Goal: Information Seeking & Learning: Learn about a topic

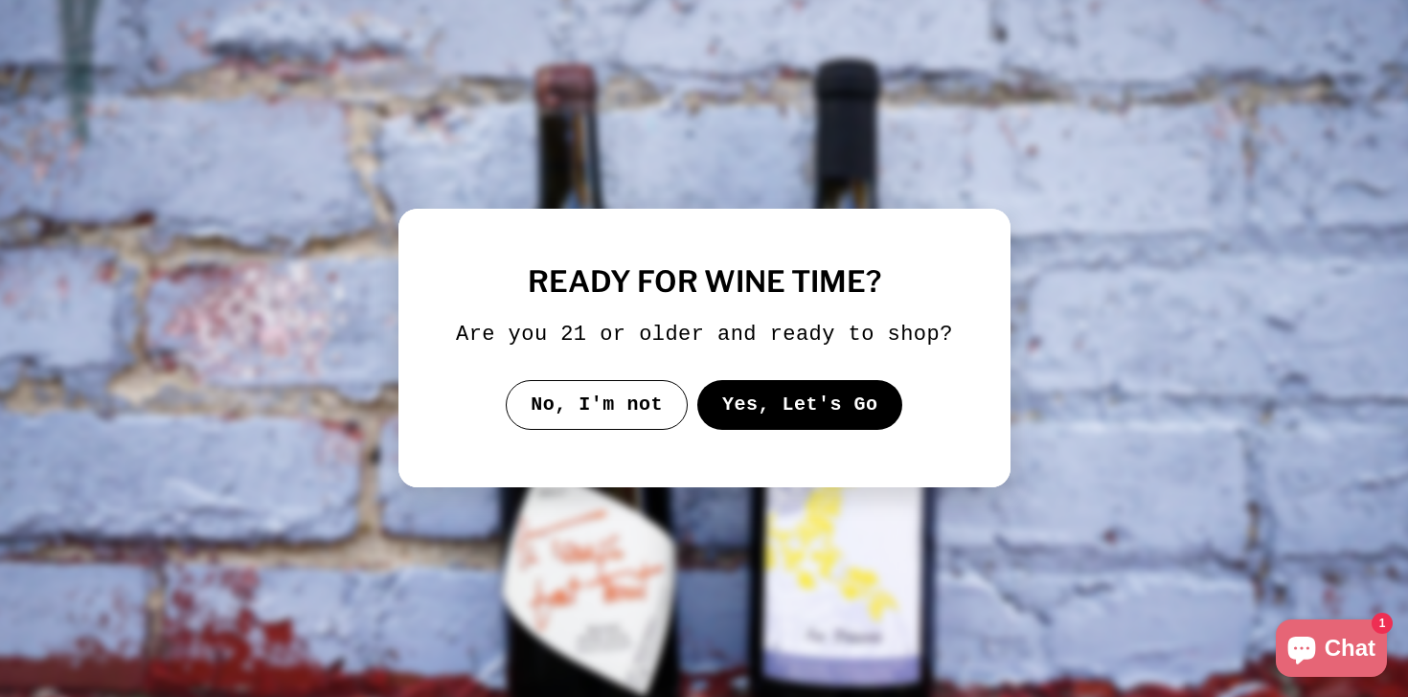
click at [844, 430] on button "Yes, Let's Go" at bounding box center [799, 405] width 206 height 50
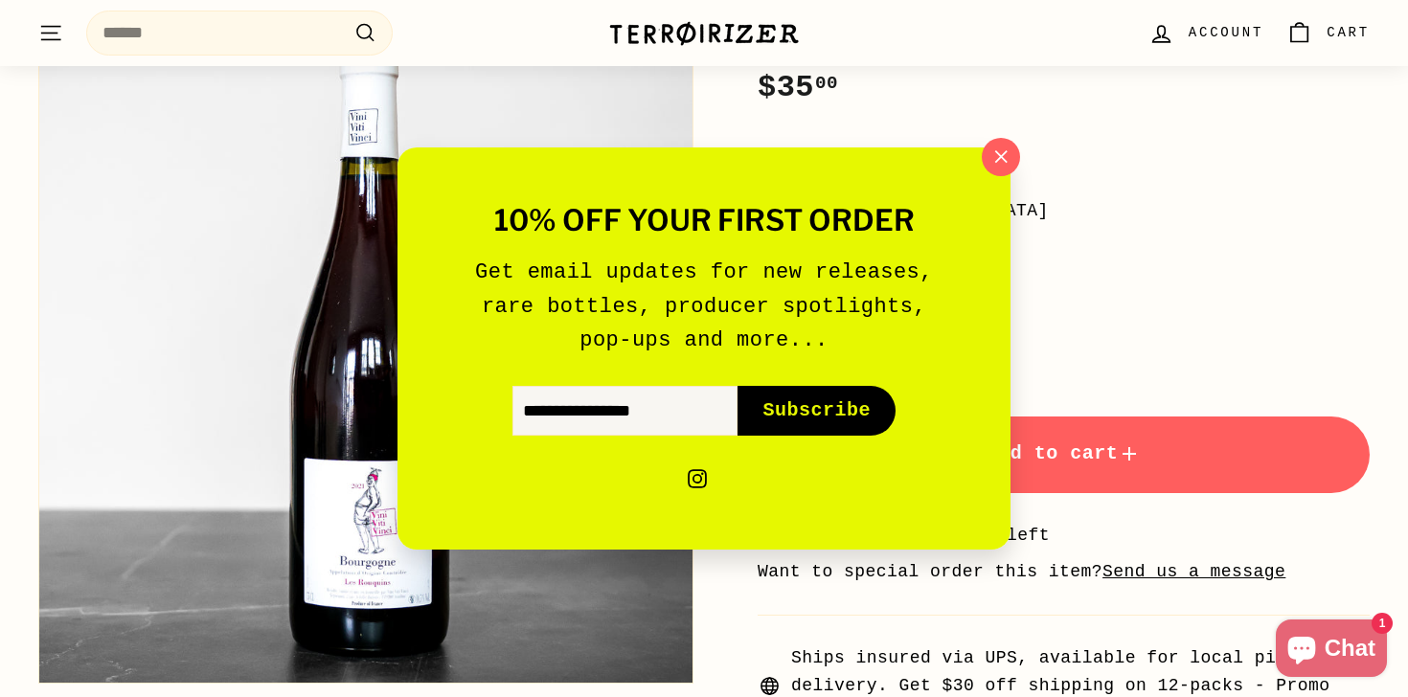
scroll to position [373, 0]
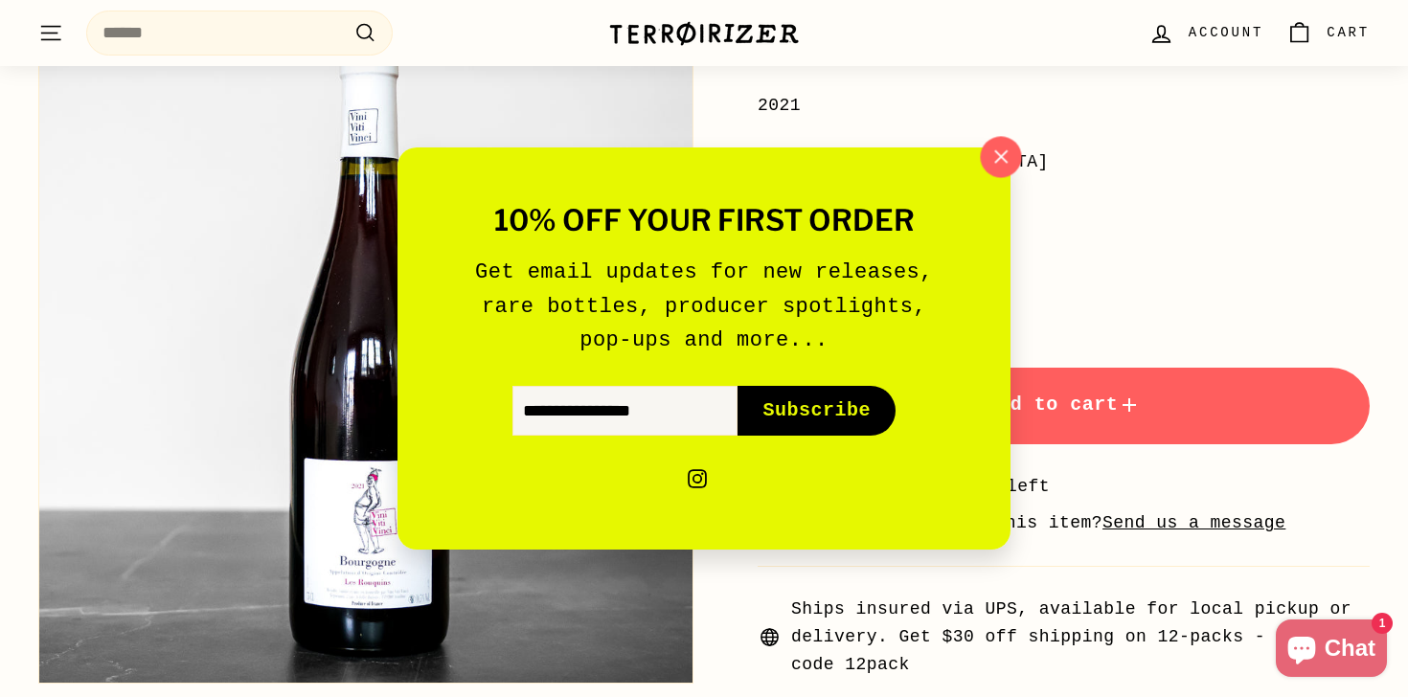
click at [1015, 165] on button ""Close (esc)"" at bounding box center [1000, 156] width 41 height 41
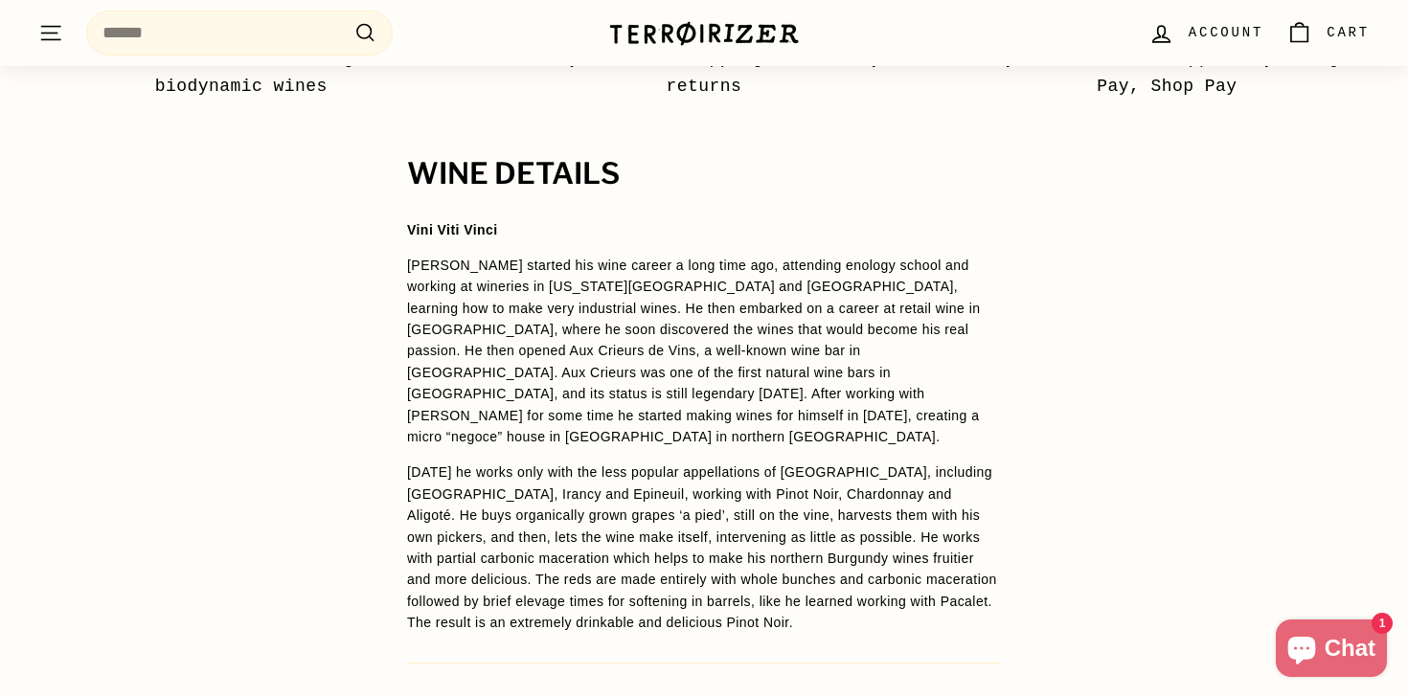
scroll to position [1271, 0]
click at [879, 325] on span "[PERSON_NAME] started his wine career a long time ago, attending enology school…" at bounding box center [693, 353] width 573 height 187
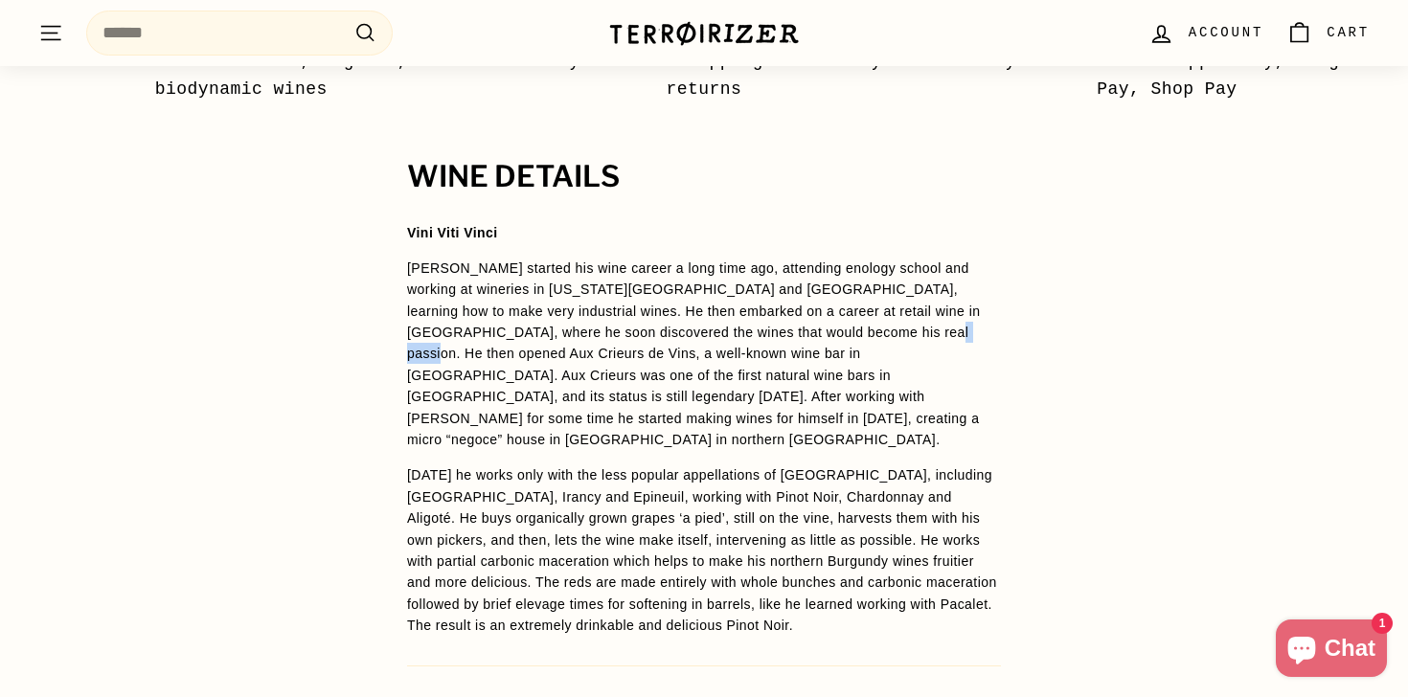
click at [879, 325] on span "[PERSON_NAME] started his wine career a long time ago, attending enology school…" at bounding box center [693, 353] width 573 height 187
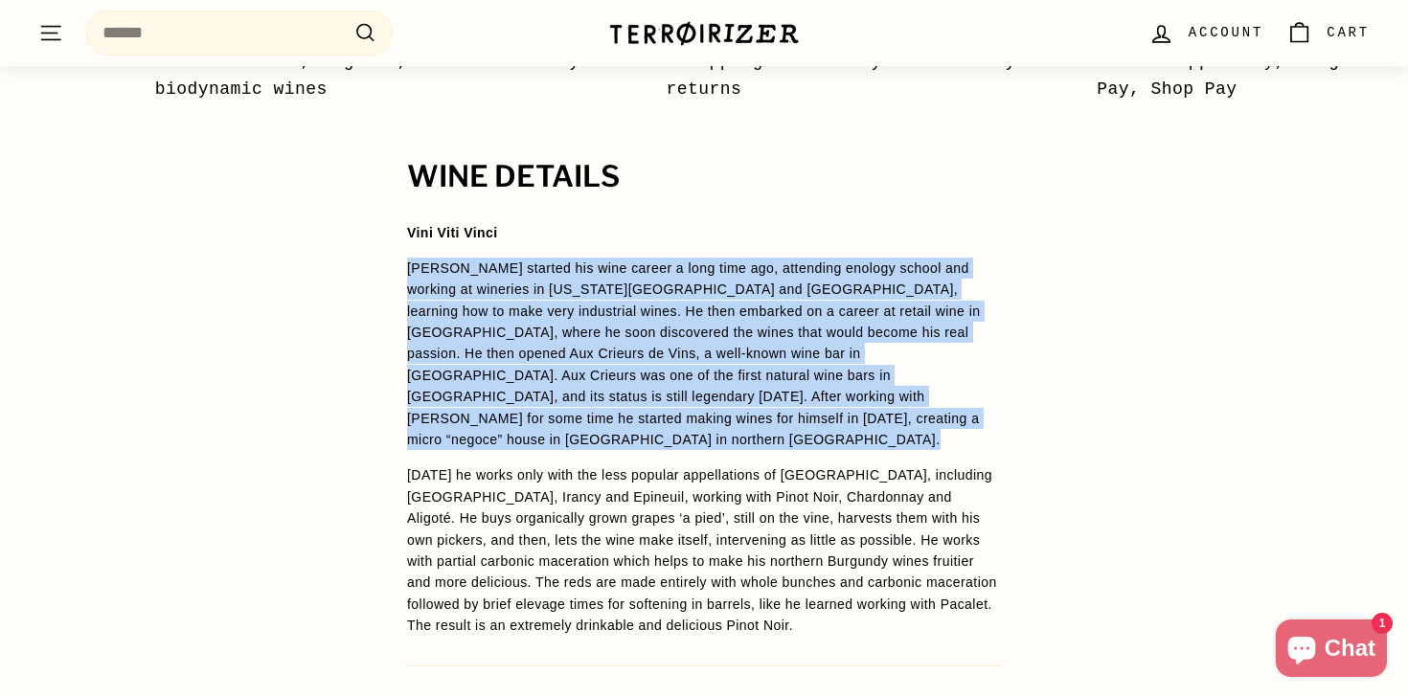
click at [879, 325] on span "[PERSON_NAME] started his wine career a long time ago, attending enology school…" at bounding box center [693, 353] width 573 height 187
click at [909, 343] on p "[PERSON_NAME] started his wine career a long time ago, attending enology school…" at bounding box center [704, 354] width 594 height 193
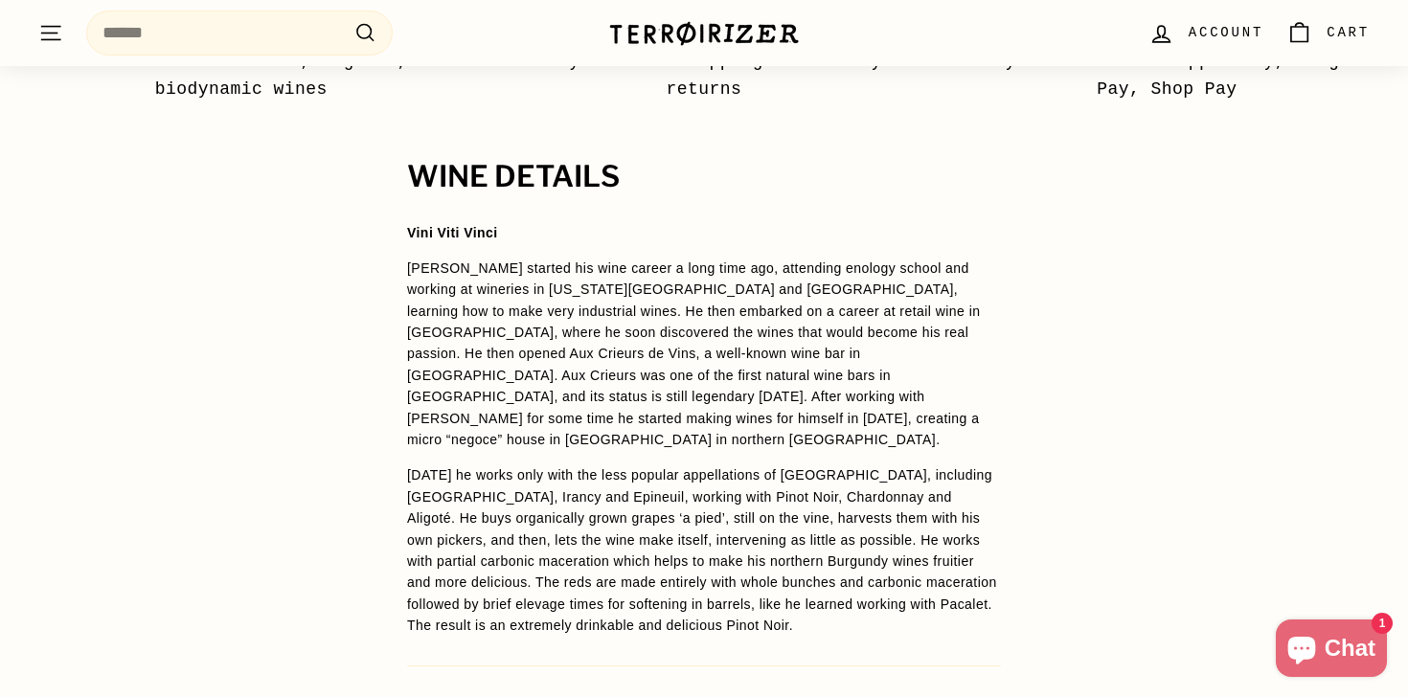
click at [886, 386] on p "[PERSON_NAME] started his wine career a long time ago, attending enology school…" at bounding box center [704, 354] width 594 height 193
copy span "negoce"
click at [792, 365] on p "[PERSON_NAME] started his wine career a long time ago, attending enology school…" at bounding box center [704, 354] width 594 height 193
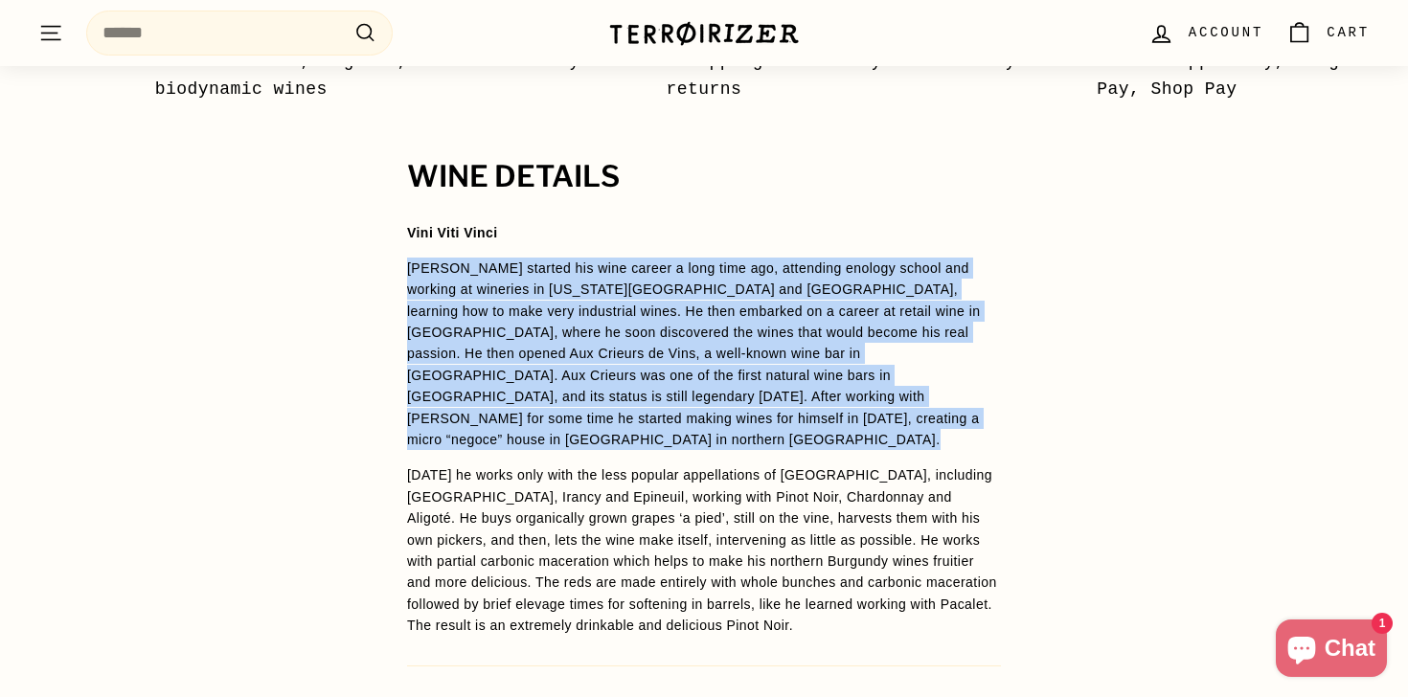
click at [792, 365] on p "[PERSON_NAME] started his wine career a long time ago, attending enology school…" at bounding box center [704, 354] width 594 height 193
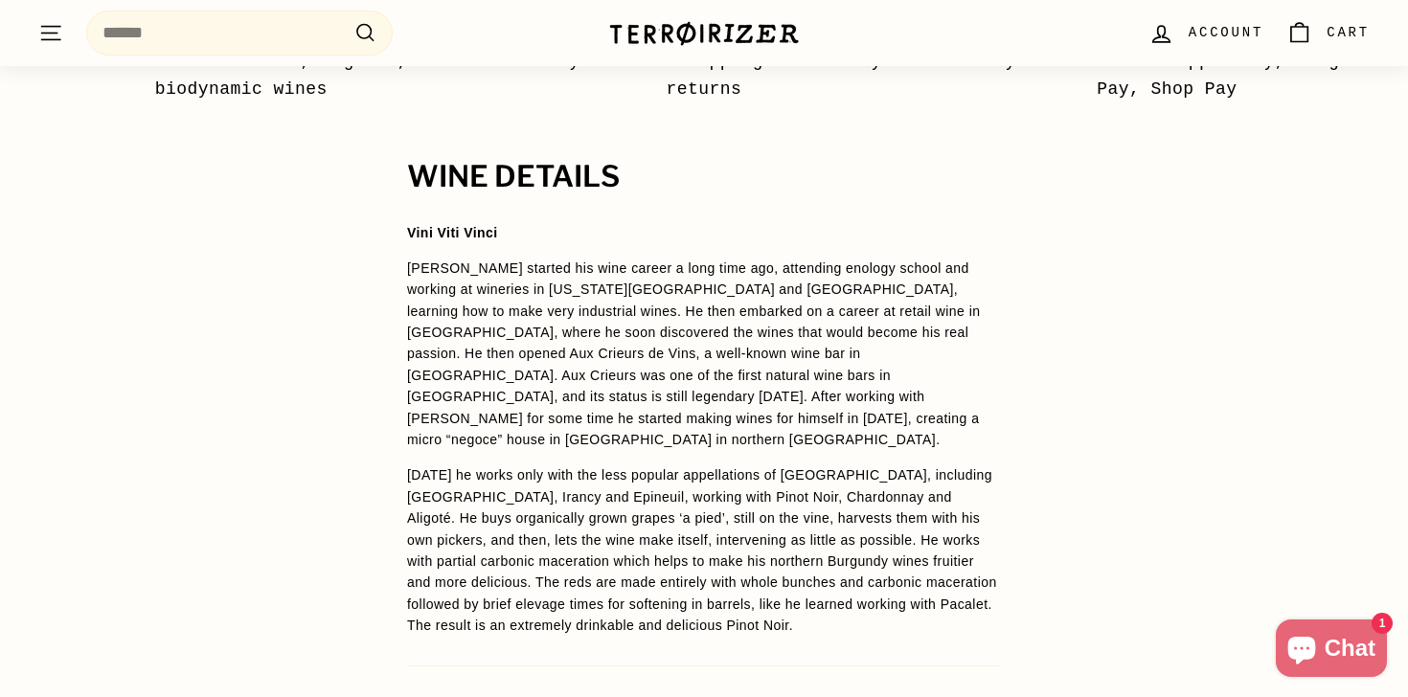
click at [873, 518] on span "[DATE] he works only with the less popular appellations of [GEOGRAPHIC_DATA], i…" at bounding box center [702, 550] width 590 height 166
click at [770, 357] on span "[PERSON_NAME] started his wine career a long time ago, attending enology school…" at bounding box center [693, 353] width 573 height 187
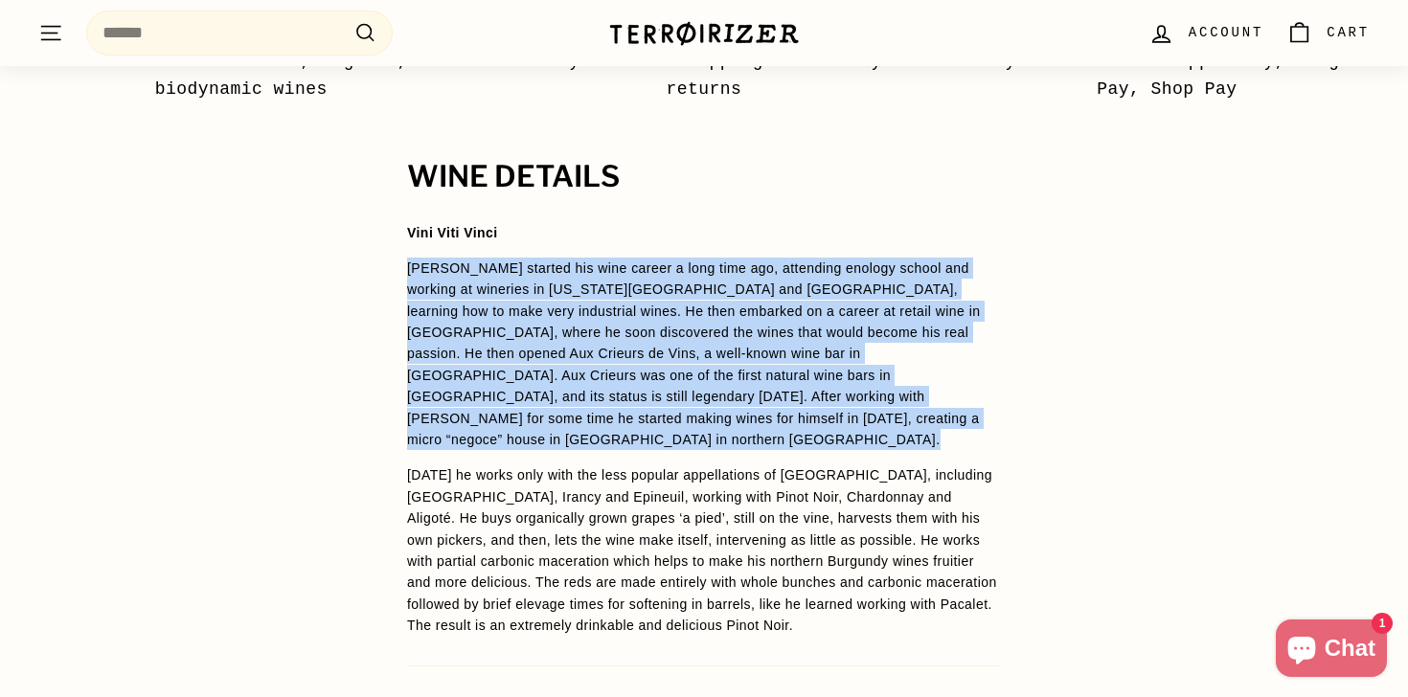
click at [770, 357] on span "[PERSON_NAME] started his wine career a long time ago, attending enology school…" at bounding box center [693, 353] width 573 height 187
click at [834, 350] on span "[PERSON_NAME] started his wine career a long time ago, attending enology school…" at bounding box center [693, 353] width 573 height 187
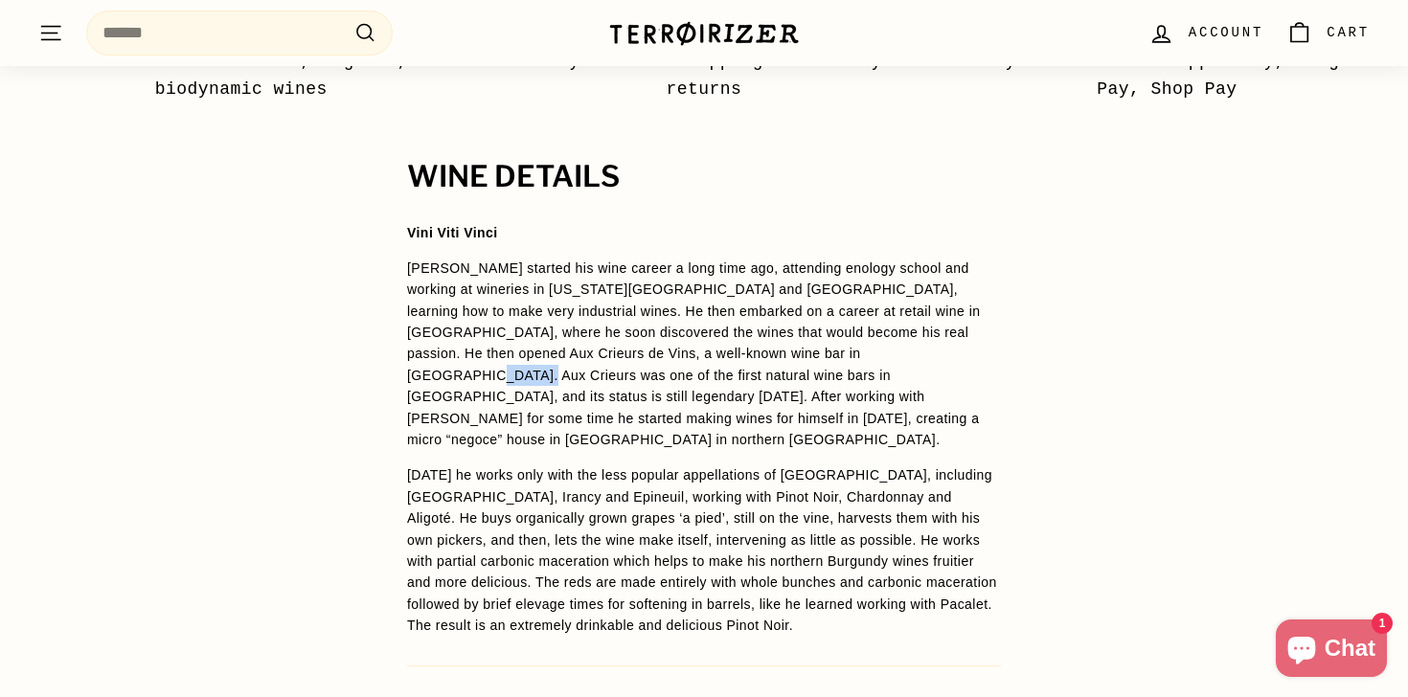
click at [834, 350] on span "[PERSON_NAME] started his wine career a long time ago, attending enology school…" at bounding box center [693, 353] width 573 height 187
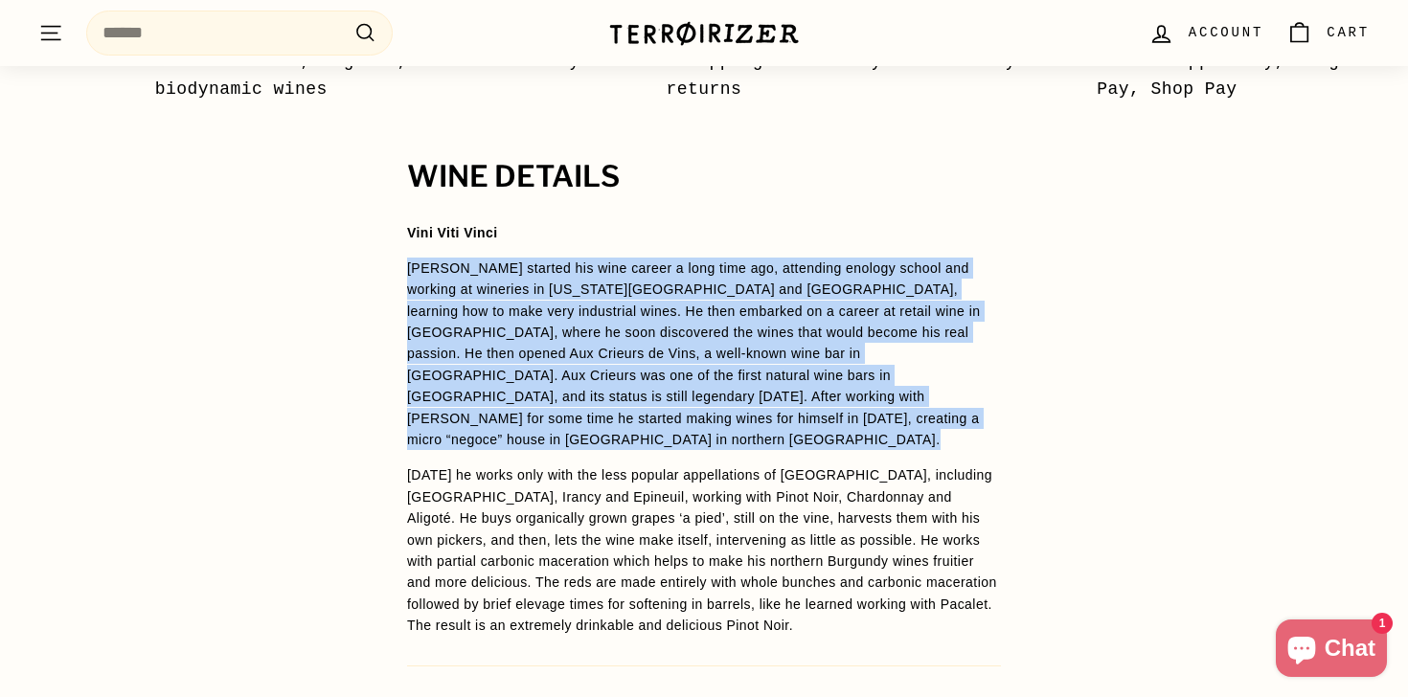
click at [834, 350] on span "[PERSON_NAME] started his wine career a long time ago, attending enology school…" at bounding box center [693, 353] width 573 height 187
click at [863, 368] on span "[PERSON_NAME] started his wine career a long time ago, attending enology school…" at bounding box center [693, 353] width 573 height 187
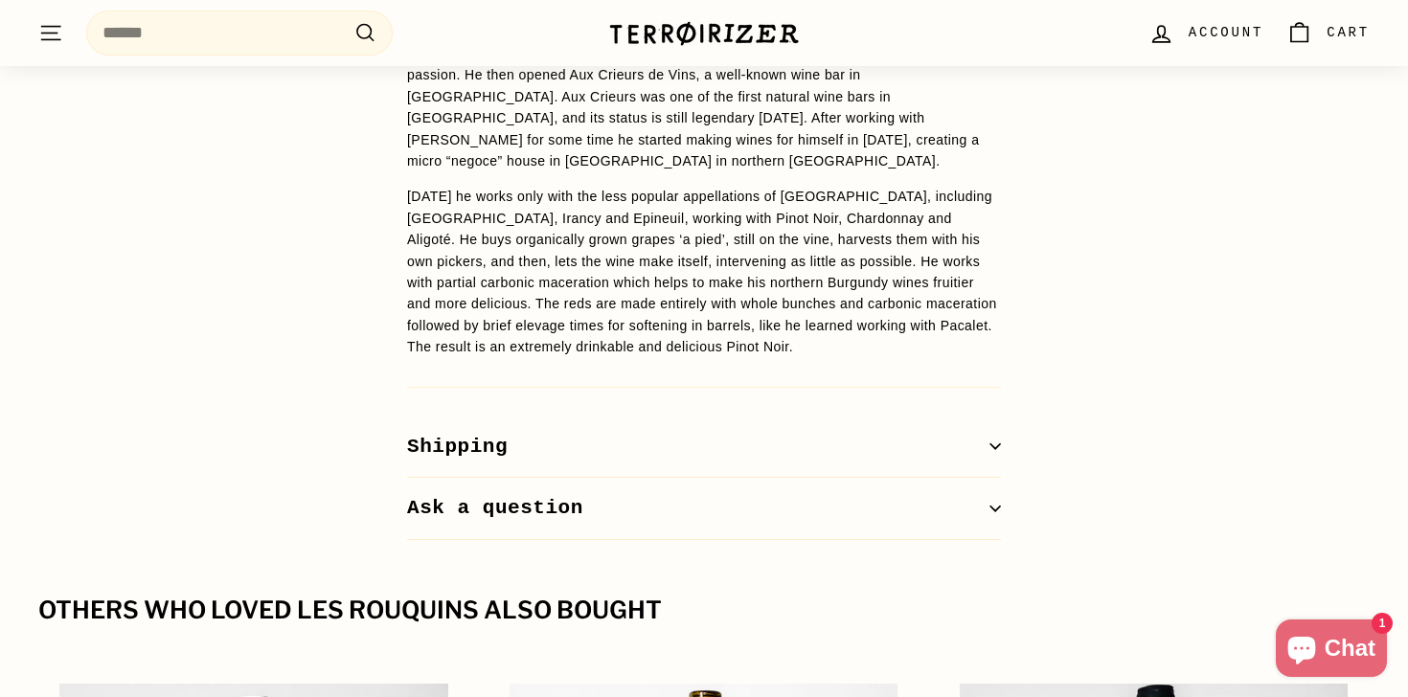
scroll to position [1551, 0]
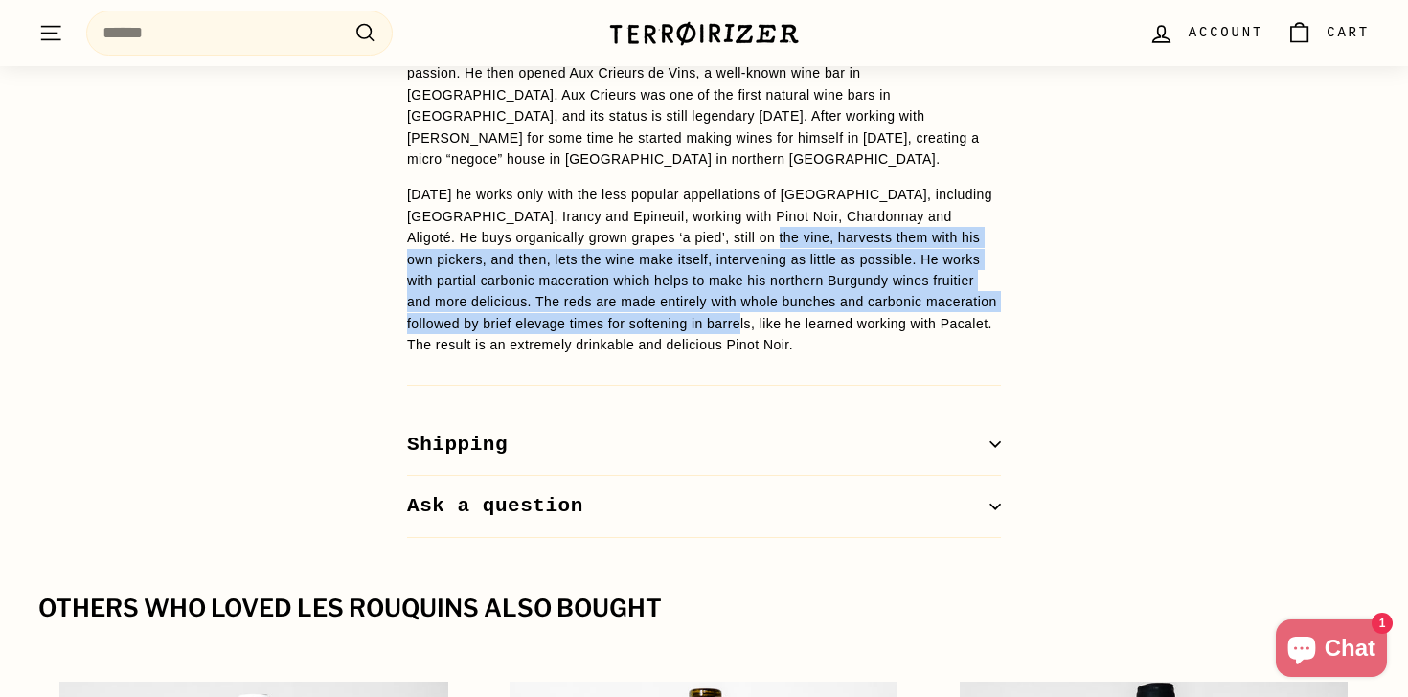
drag, startPoint x: 818, startPoint y: 299, endPoint x: 748, endPoint y: 214, distance: 109.5
click at [748, 214] on span "[DATE] he works only with the less popular appellations of [GEOGRAPHIC_DATA], i…" at bounding box center [702, 270] width 590 height 166
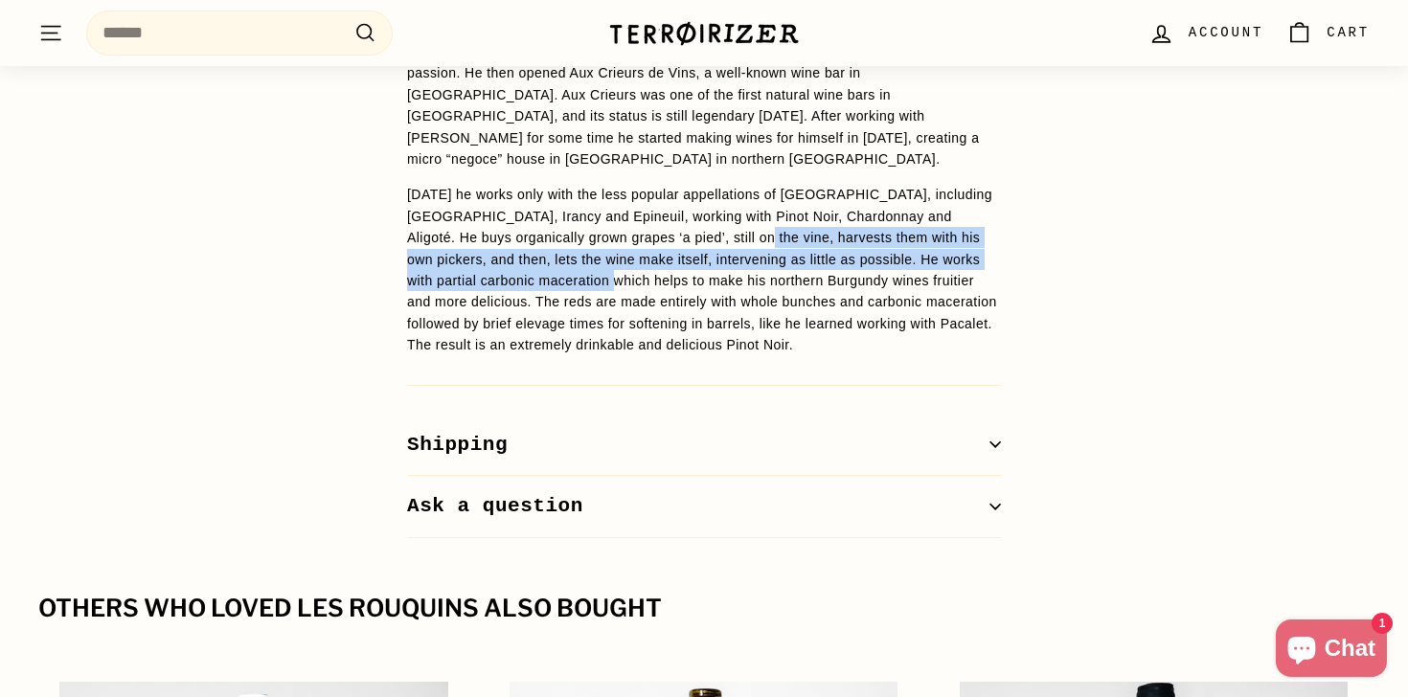
drag, startPoint x: 748, startPoint y: 214, endPoint x: 611, endPoint y: 254, distance: 142.4
click at [611, 254] on span "[DATE] he works only with the less popular appellations of [GEOGRAPHIC_DATA], i…" at bounding box center [702, 270] width 590 height 166
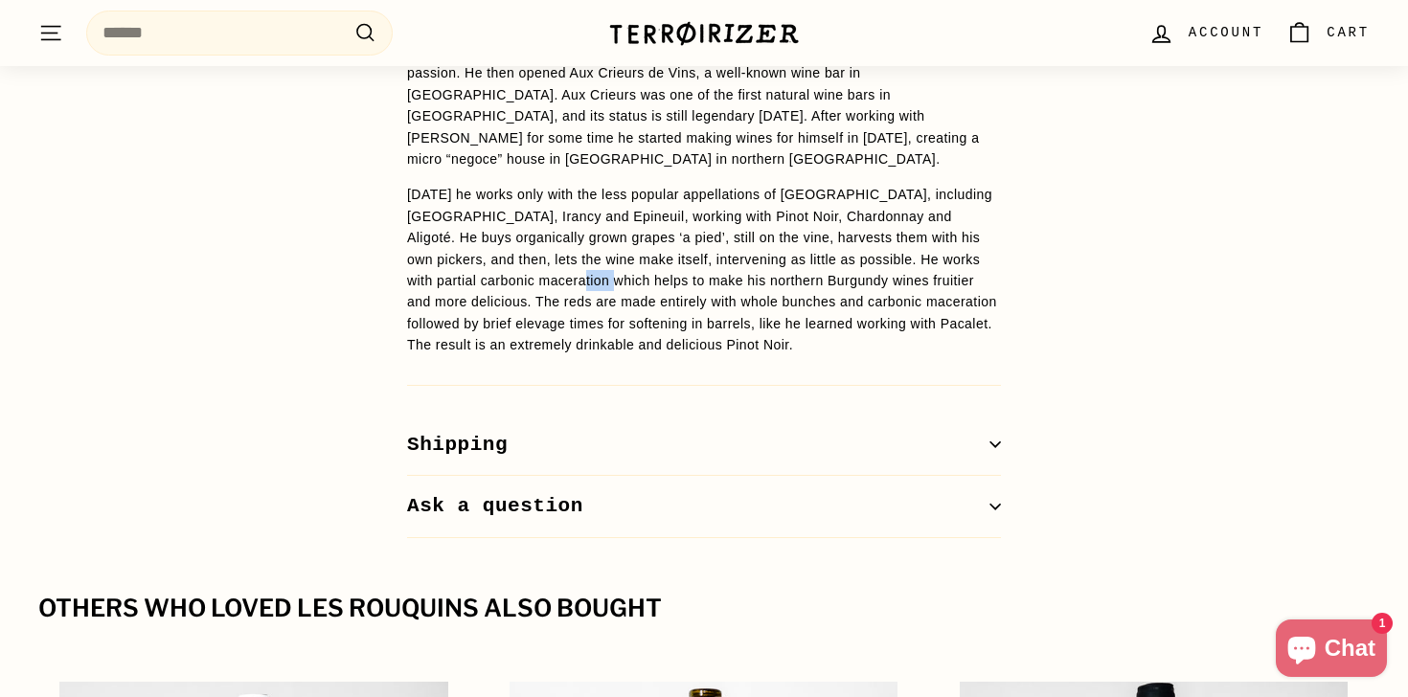
click at [611, 254] on span "[DATE] he works only with the less popular appellations of [GEOGRAPHIC_DATA], i…" at bounding box center [702, 270] width 590 height 166
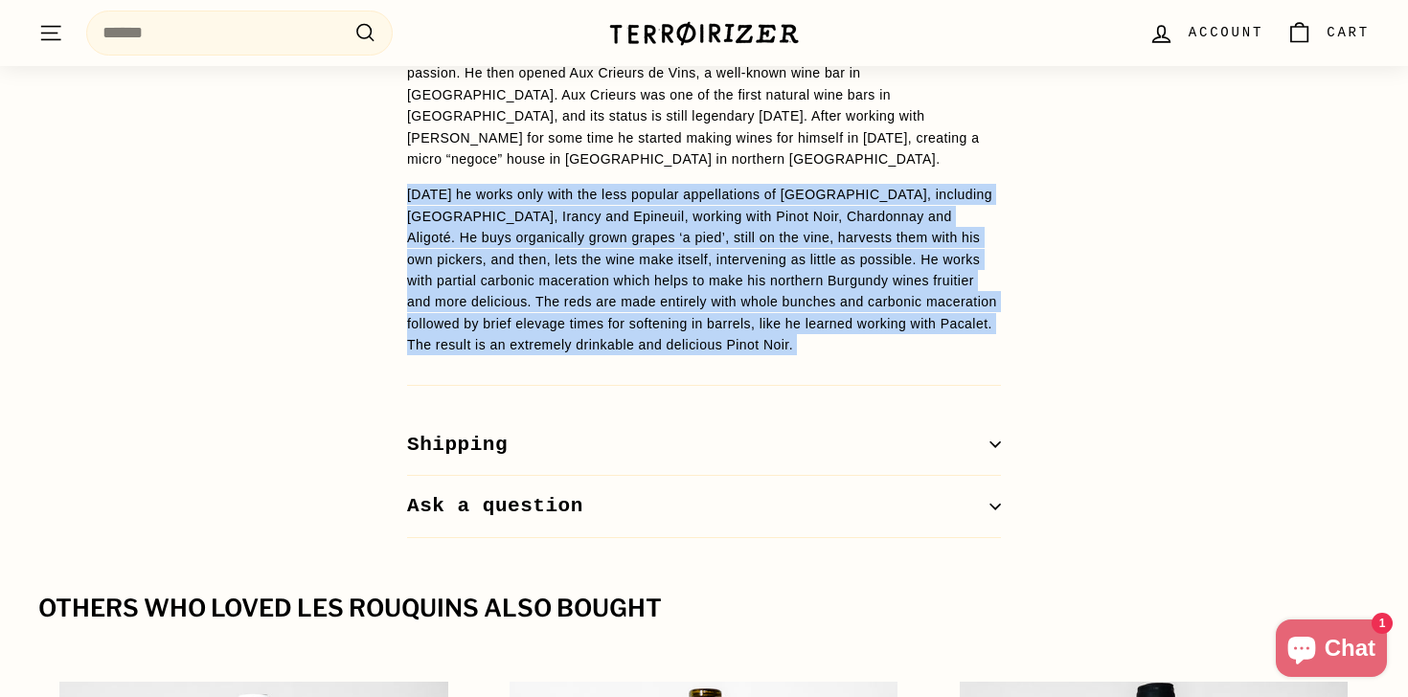
click at [611, 254] on span "[DATE] he works only with the less popular appellations of [GEOGRAPHIC_DATA], i…" at bounding box center [702, 270] width 590 height 166
click at [663, 286] on span "[DATE] he works only with the less popular appellations of [GEOGRAPHIC_DATA], i…" at bounding box center [702, 270] width 590 height 166
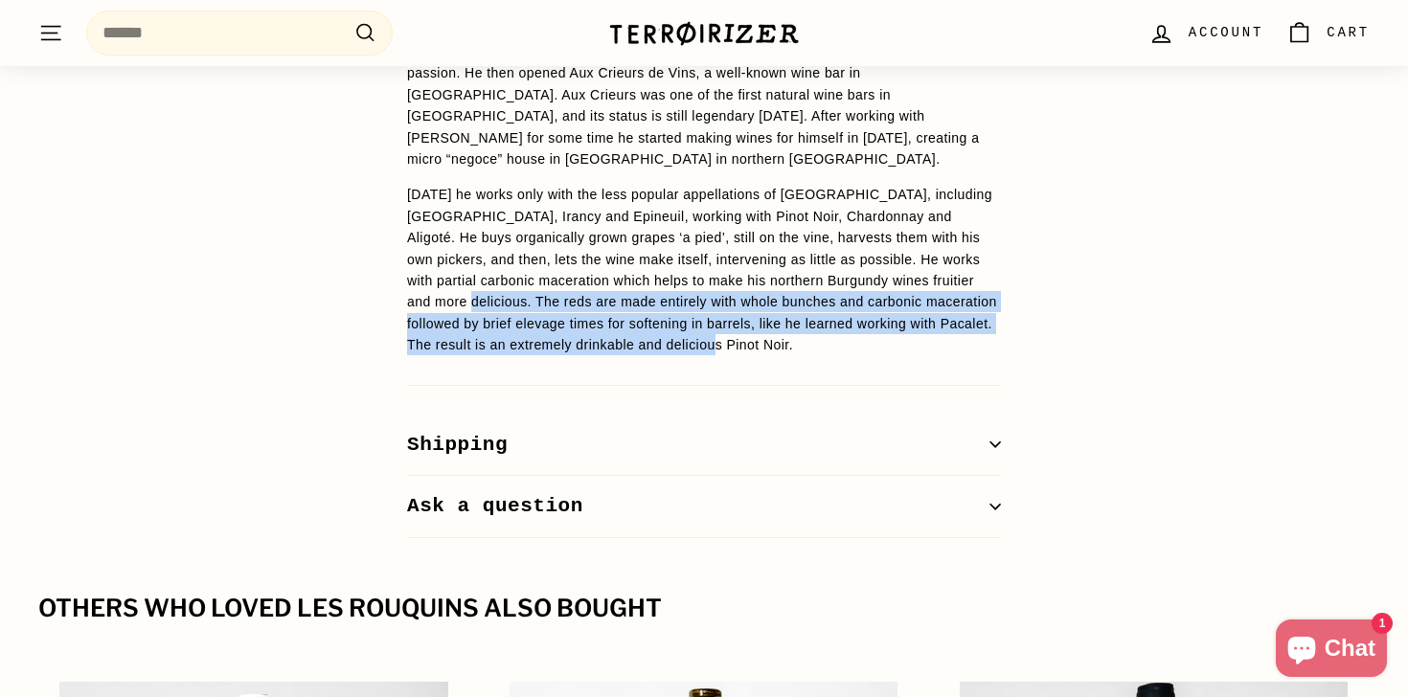
drag, startPoint x: 853, startPoint y: 320, endPoint x: 476, endPoint y: 285, distance: 378.8
click at [476, 285] on span "[DATE] he works only with the less popular appellations of [GEOGRAPHIC_DATA], i…" at bounding box center [702, 270] width 590 height 166
drag, startPoint x: 476, startPoint y: 285, endPoint x: 741, endPoint y: 363, distance: 276.3
click at [741, 362] on div "WINE DETAILS [PERSON_NAME] [PERSON_NAME] started his wine career a long time ag…" at bounding box center [704, 209] width 670 height 658
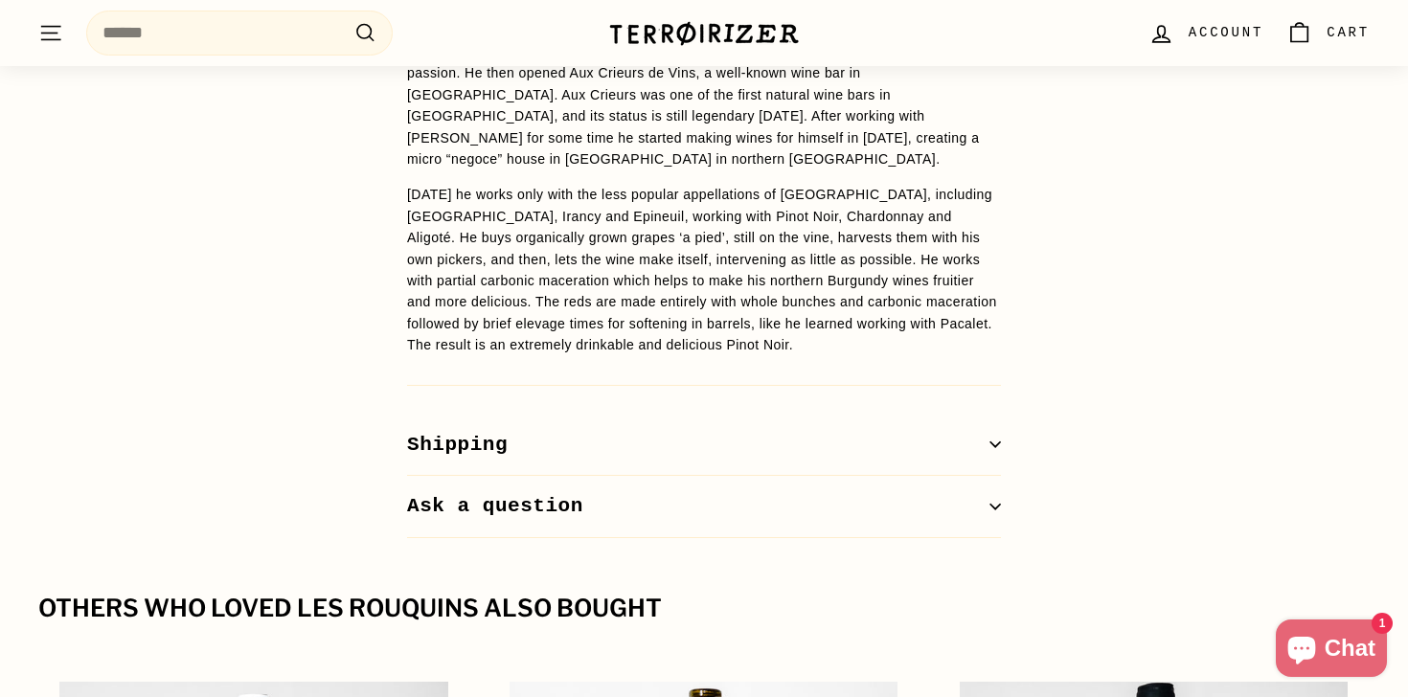
click at [750, 369] on div "WINE DETAILS [PERSON_NAME] [PERSON_NAME] started his wine career a long time ag…" at bounding box center [704, 209] width 670 height 658
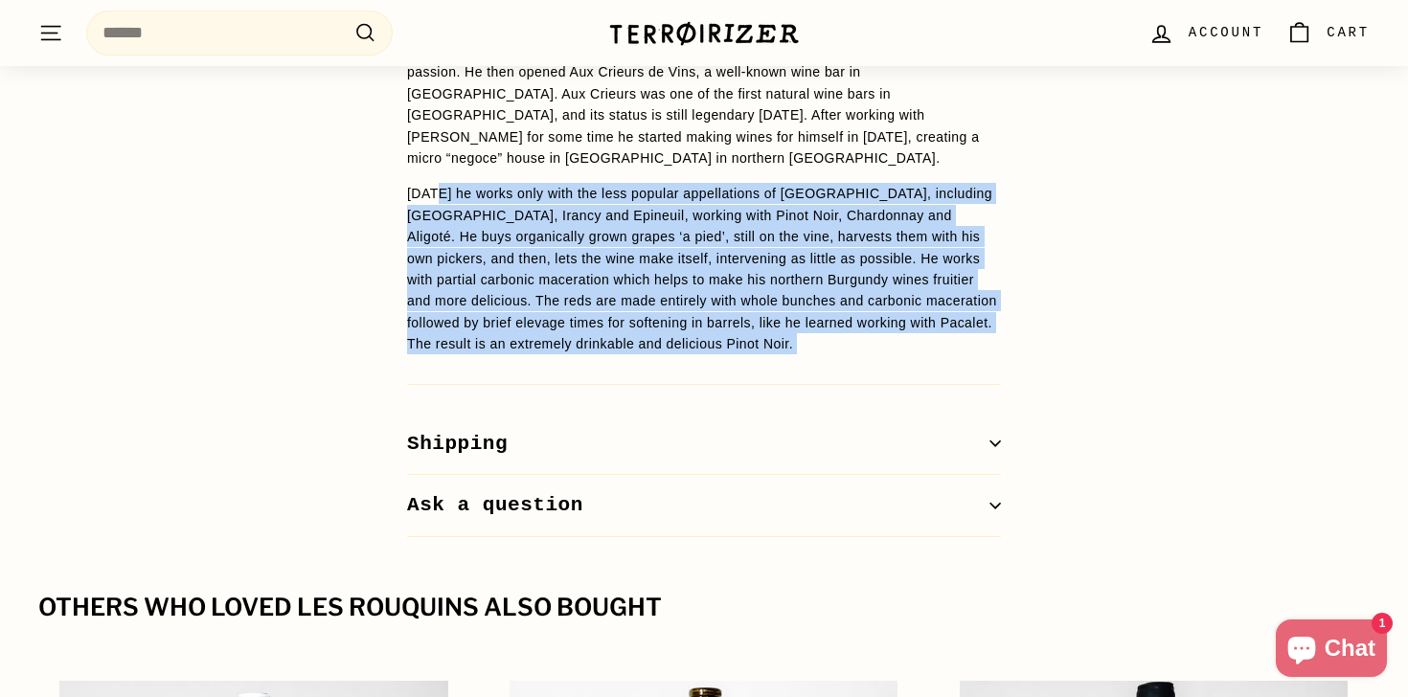
drag, startPoint x: 777, startPoint y: 369, endPoint x: 436, endPoint y: 183, distance: 388.2
click at [436, 183] on div "WINE DETAILS [PERSON_NAME] [PERSON_NAME] started his wine career a long time ag…" at bounding box center [704, 208] width 670 height 658
click at [436, 183] on p "[DATE] he works only with the less popular appellations of [GEOGRAPHIC_DATA], i…" at bounding box center [704, 268] width 594 height 171
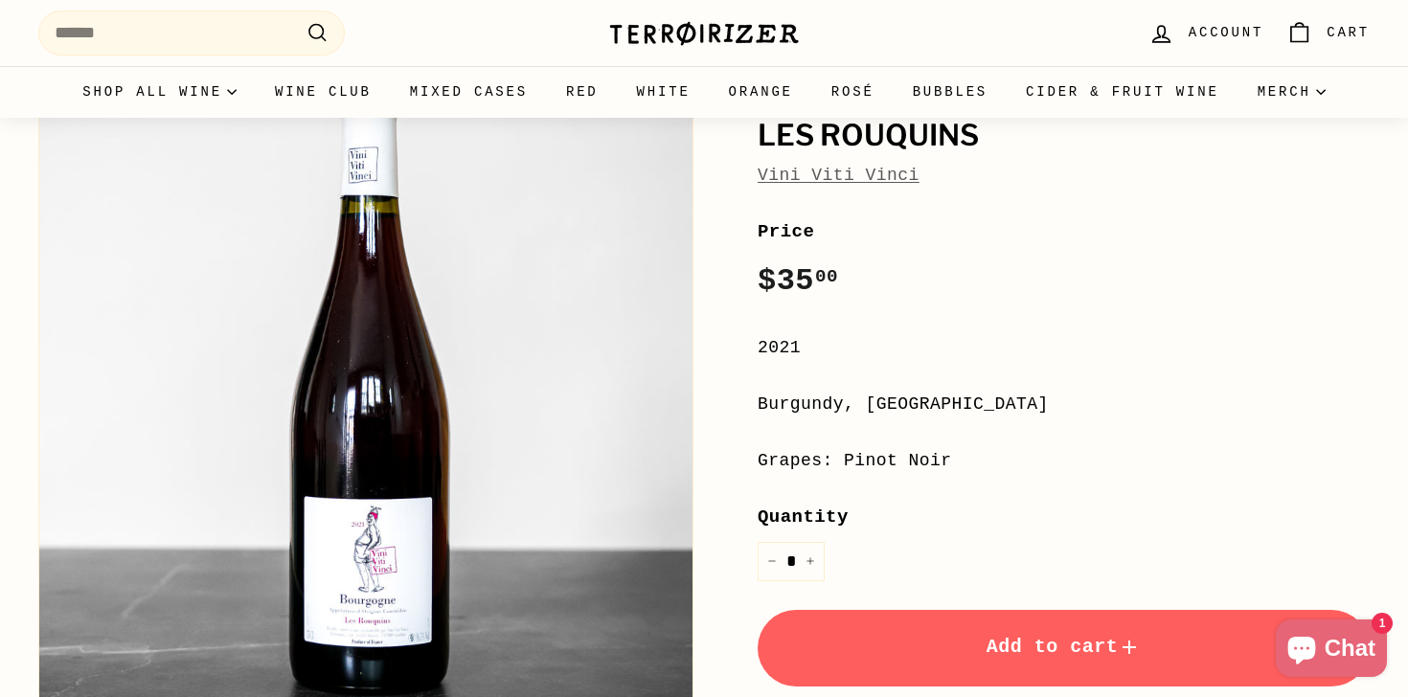
scroll to position [0, 0]
